Goal: Browse casually

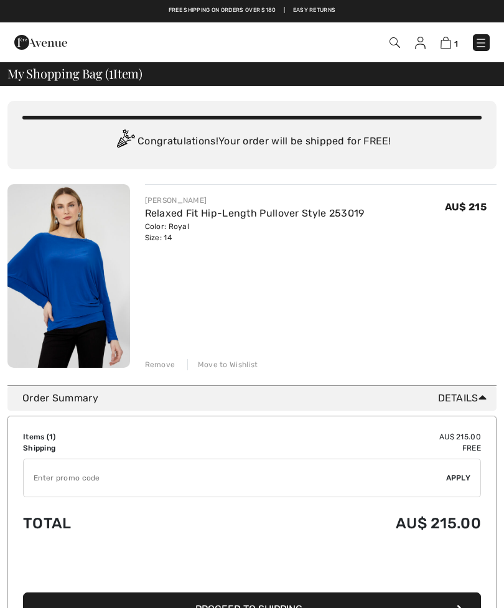
click at [68, 280] on img at bounding box center [68, 276] width 123 height 184
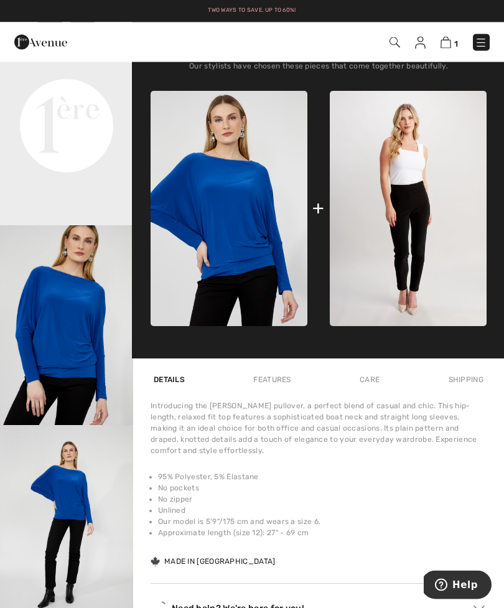
scroll to position [446, 0]
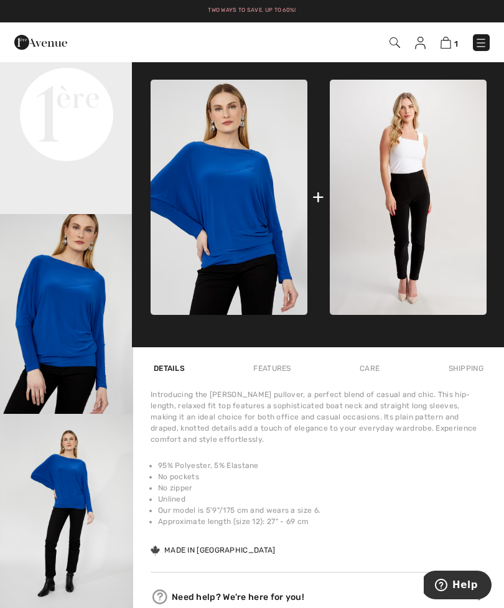
click at [417, 232] on img at bounding box center [408, 198] width 157 height 236
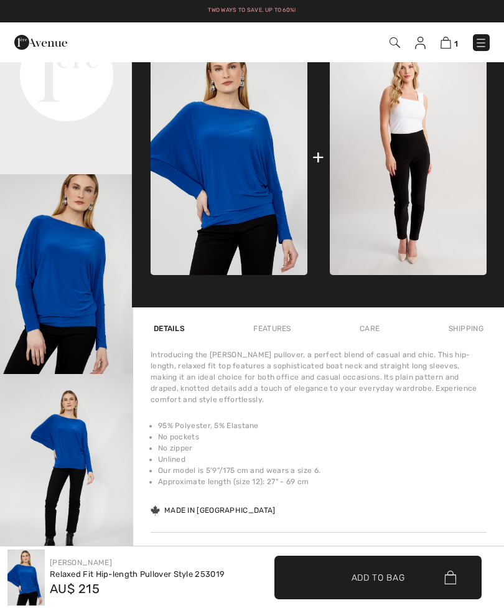
checkbox input "true"
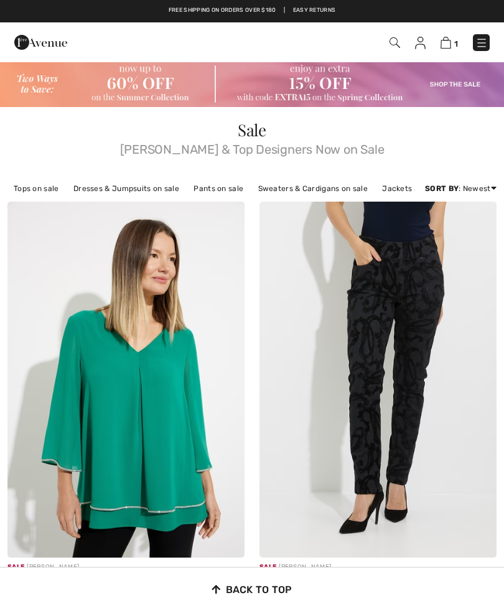
checkbox input "true"
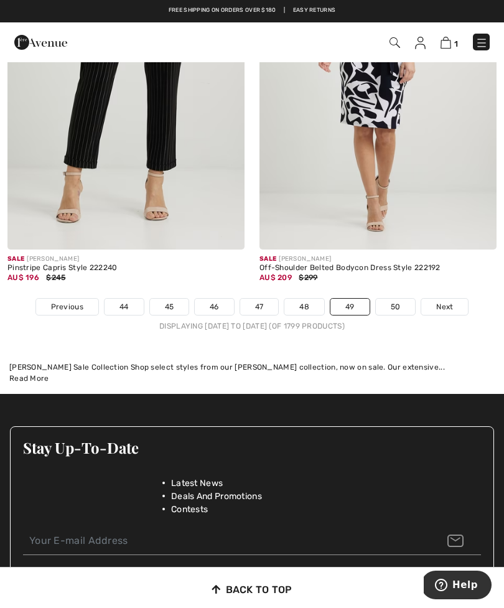
scroll to position [7448, 0]
